Goal: Information Seeking & Learning: Learn about a topic

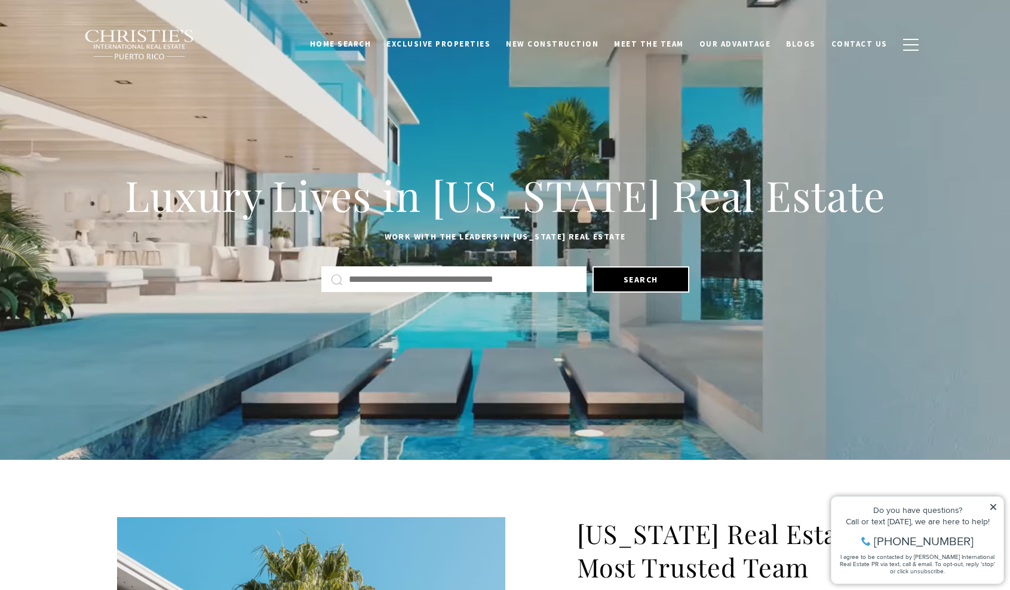
click at [395, 278] on input "text" at bounding box center [463, 280] width 228 height 16
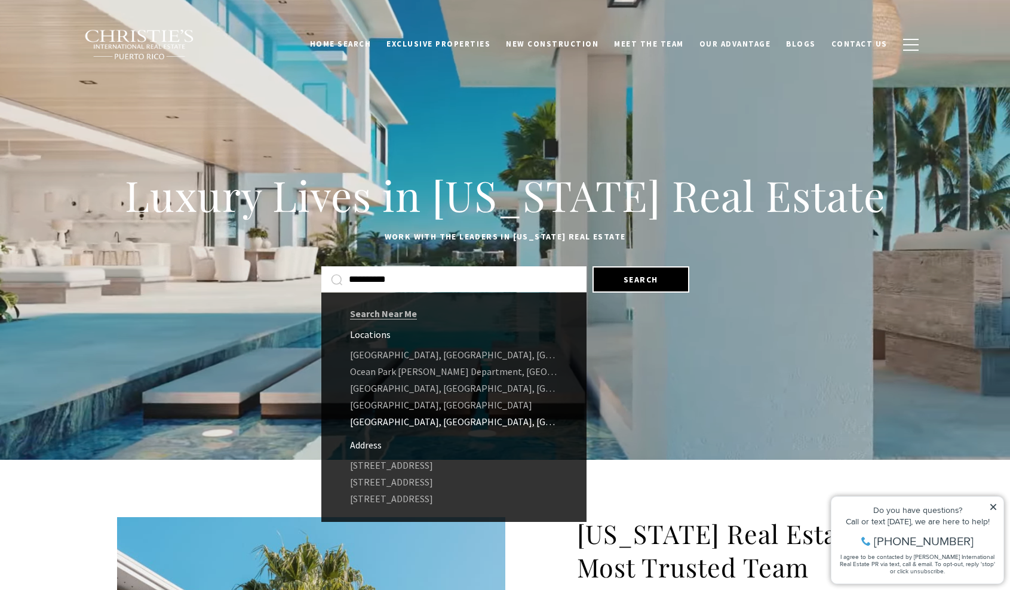
type input "**********"
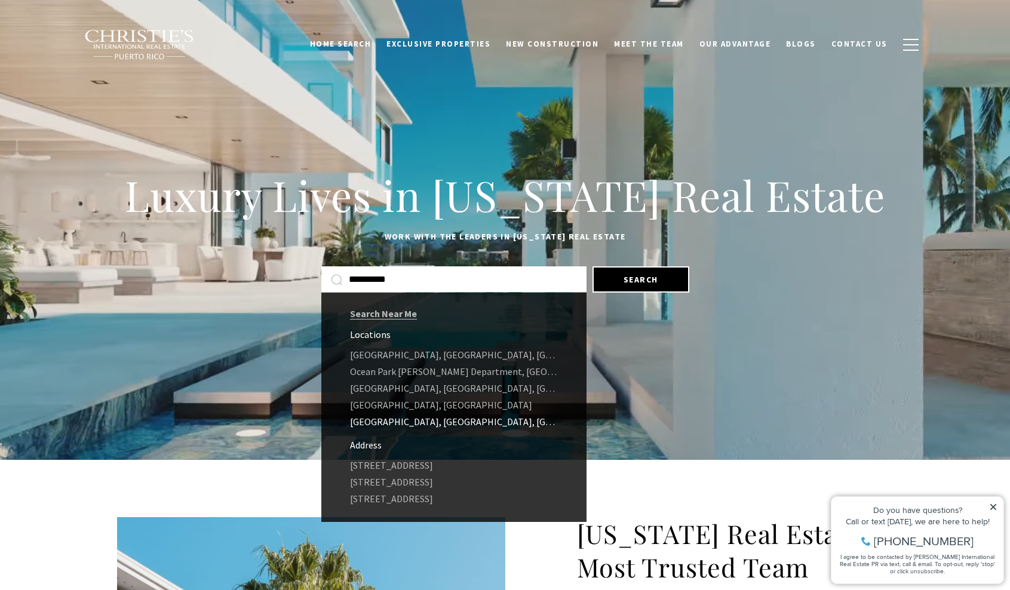
click at [457, 420] on link "[GEOGRAPHIC_DATA], [GEOGRAPHIC_DATA], [GEOGRAPHIC_DATA][PERSON_NAME], [US_STATE]" at bounding box center [453, 421] width 265 height 17
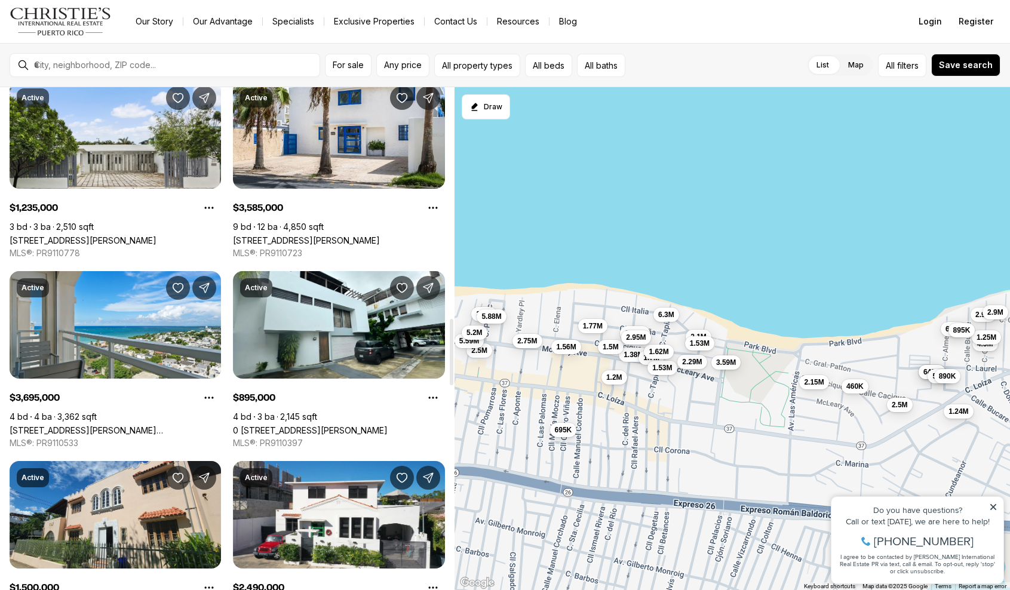
scroll to position [1732, 0]
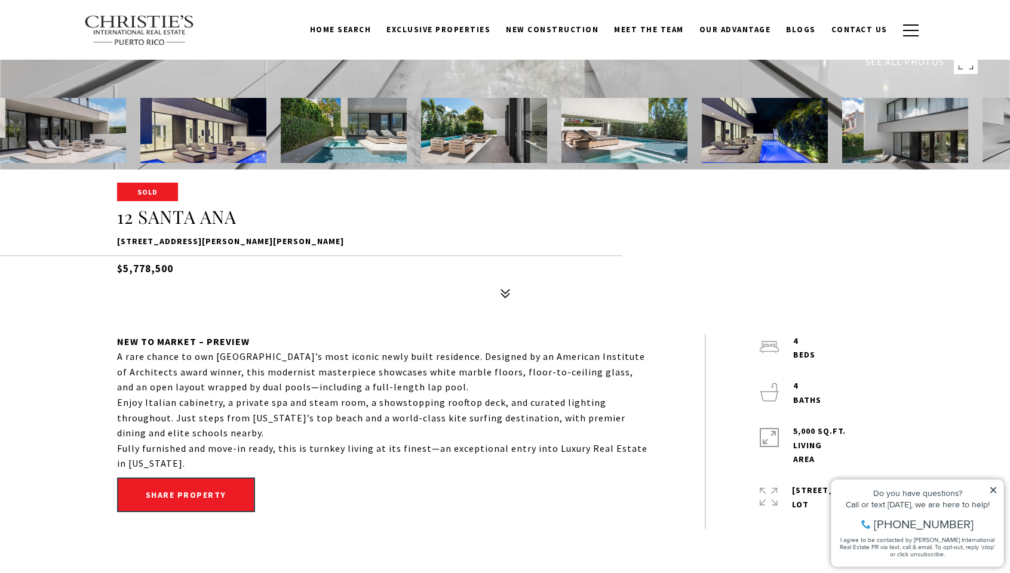
scroll to position [283, 0]
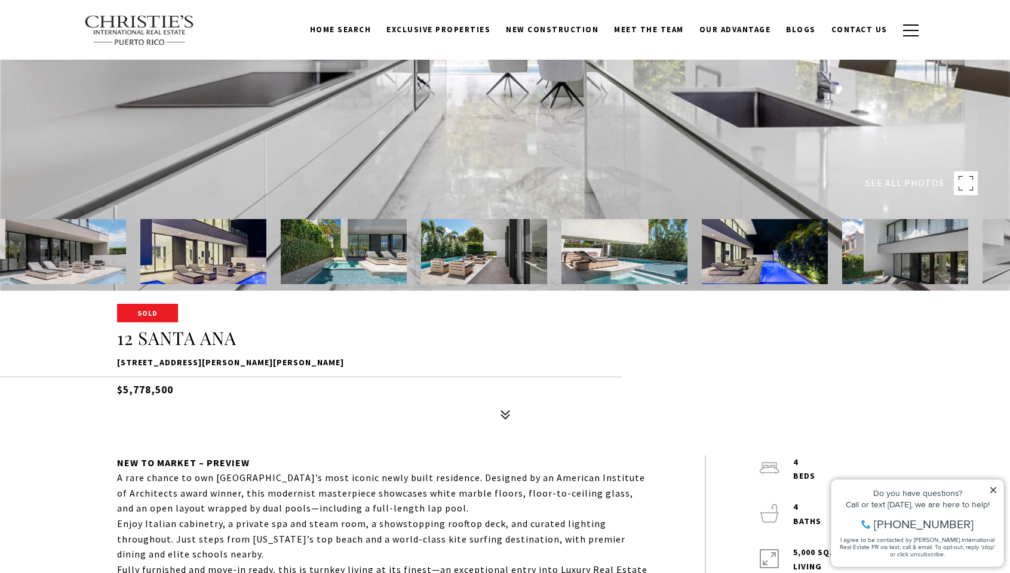
click at [114, 244] on img at bounding box center [63, 251] width 126 height 65
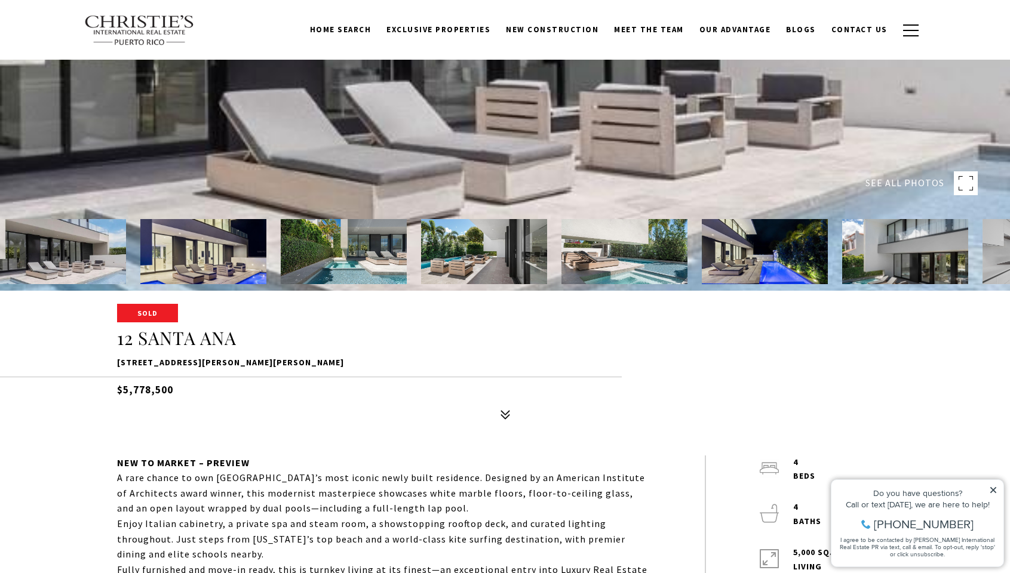
click at [963, 180] on rect at bounding box center [966, 183] width 24 height 24
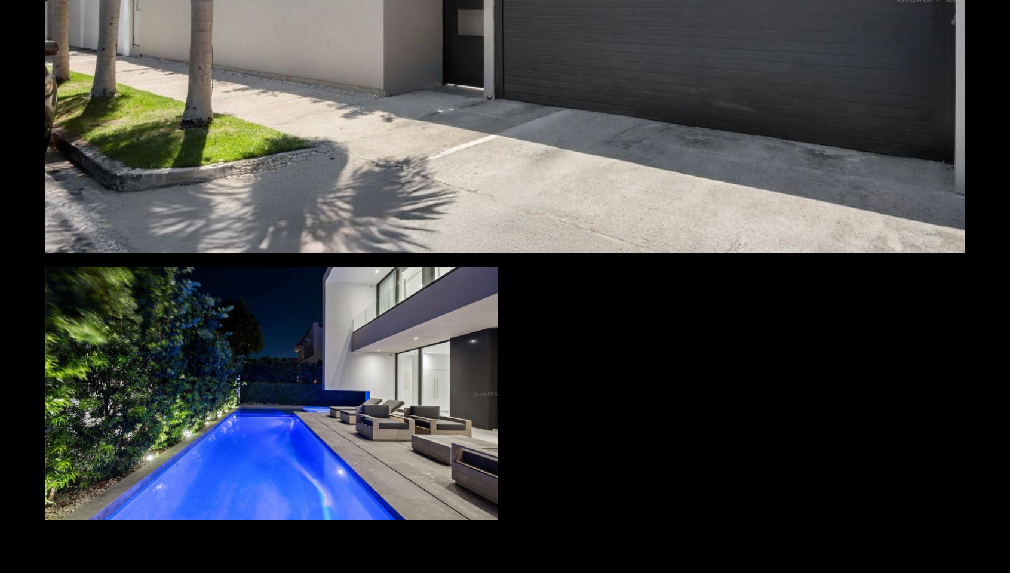
scroll to position [9075, 0]
